Goal: Task Accomplishment & Management: Manage account settings

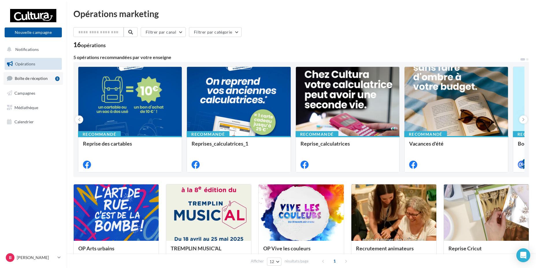
click at [40, 84] on link "Boîte de réception 5" at bounding box center [33, 78] width 60 height 12
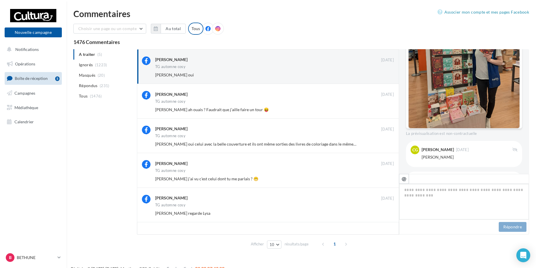
scroll to position [228, 0]
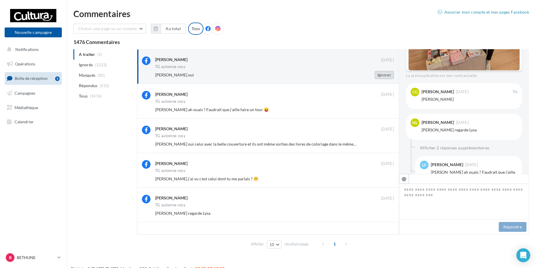
click at [386, 76] on button "Ignorer" at bounding box center [384, 75] width 19 height 8
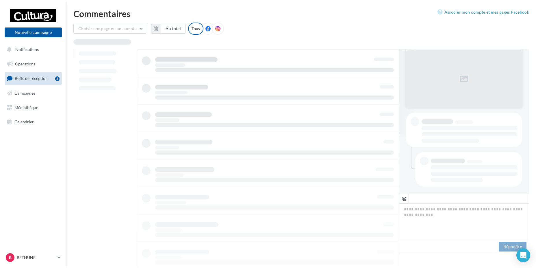
scroll to position [58, 0]
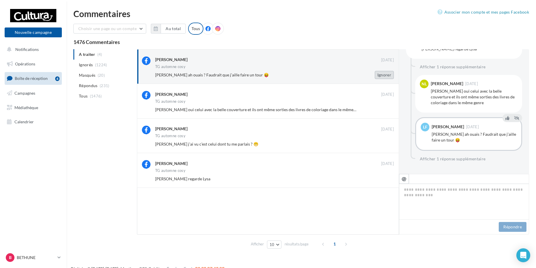
click at [381, 75] on button "Ignorer" at bounding box center [384, 75] width 19 height 8
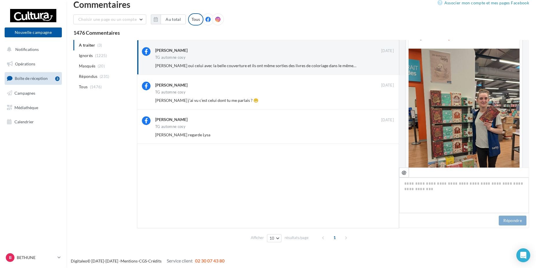
scroll to position [92, 0]
click at [382, 64] on button "Ignorer" at bounding box center [384, 66] width 19 height 8
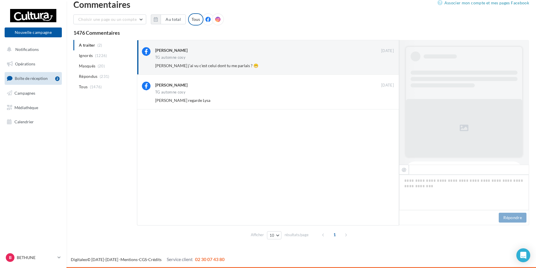
scroll to position [297, 0]
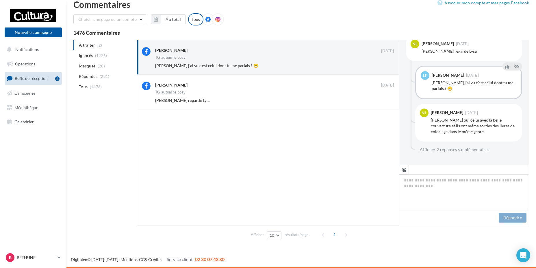
click at [382, 64] on button "Ignorer" at bounding box center [384, 66] width 19 height 8
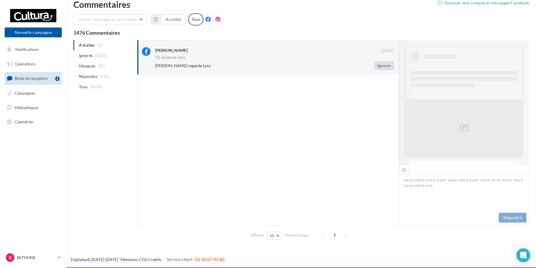
click at [383, 65] on button "Ignorer" at bounding box center [384, 66] width 19 height 8
